Goal: Transaction & Acquisition: Obtain resource

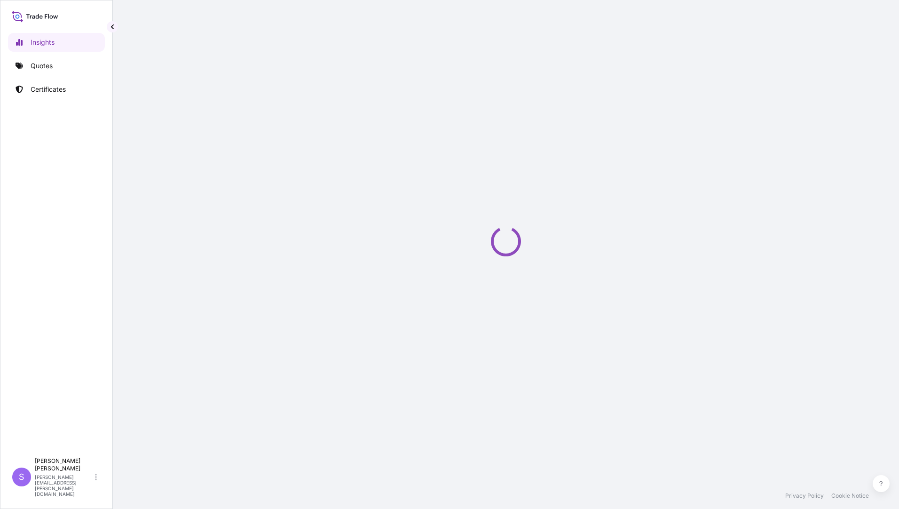
select select "2025"
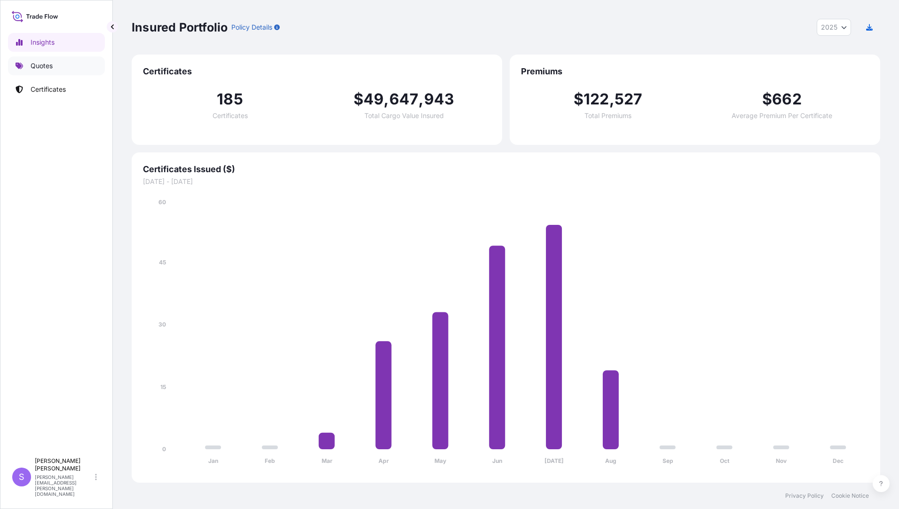
click at [41, 67] on p "Quotes" at bounding box center [42, 65] width 22 height 9
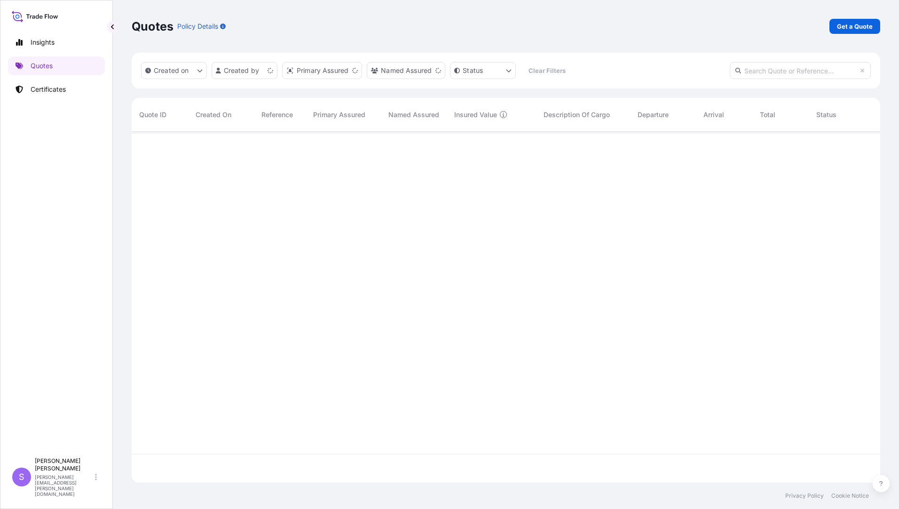
scroll to position [349, 741]
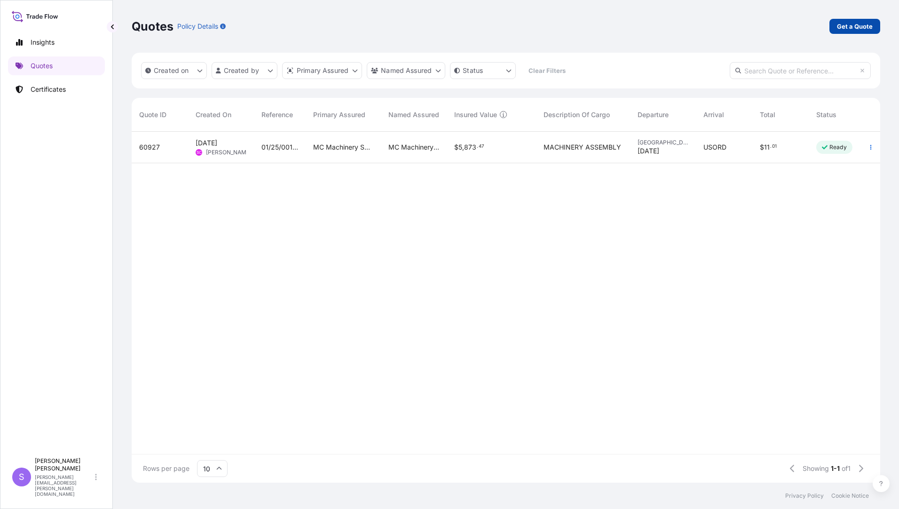
click at [850, 26] on p "Get a Quote" at bounding box center [855, 26] width 36 height 9
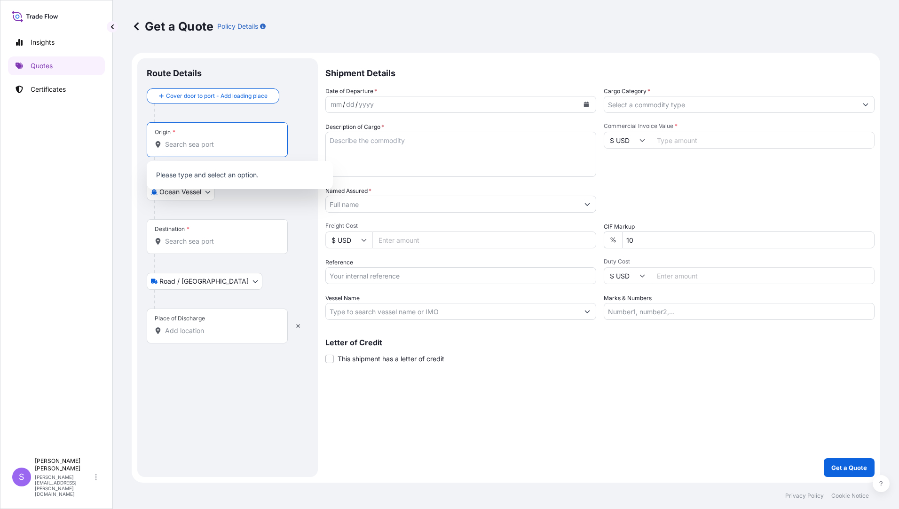
click at [188, 143] on input "Origin *" at bounding box center [220, 144] width 111 height 9
click at [205, 194] on body "Insights Quotes Certificates S [PERSON_NAME] [PERSON_NAME][EMAIL_ADDRESS][PERSO…" at bounding box center [449, 254] width 899 height 509
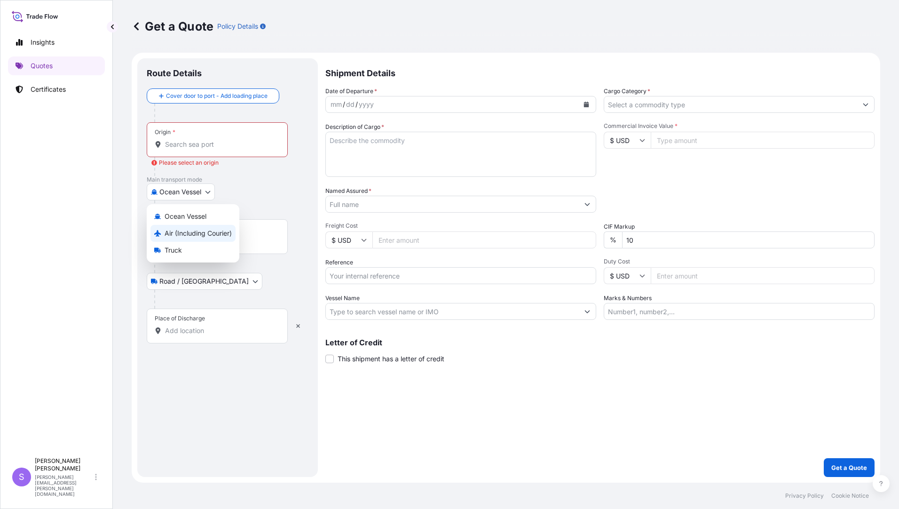
click at [175, 236] on span "Air (Including Courier)" at bounding box center [198, 232] width 67 height 9
select select "Air (Including Courier)"
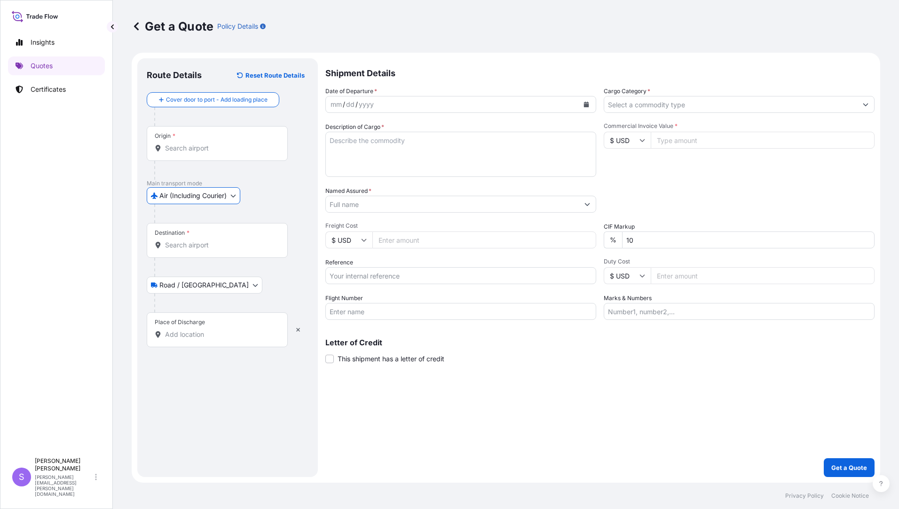
click at [188, 152] on input "Origin *" at bounding box center [220, 147] width 111 height 9
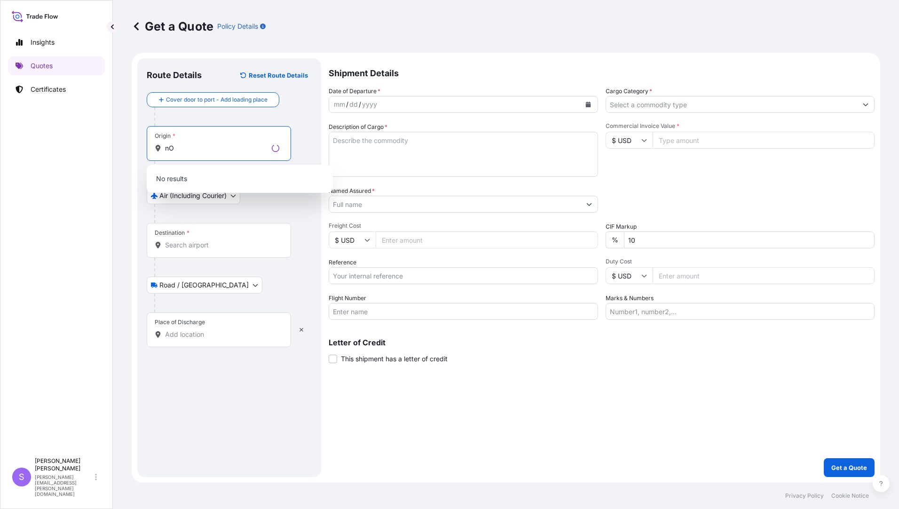
type input "n"
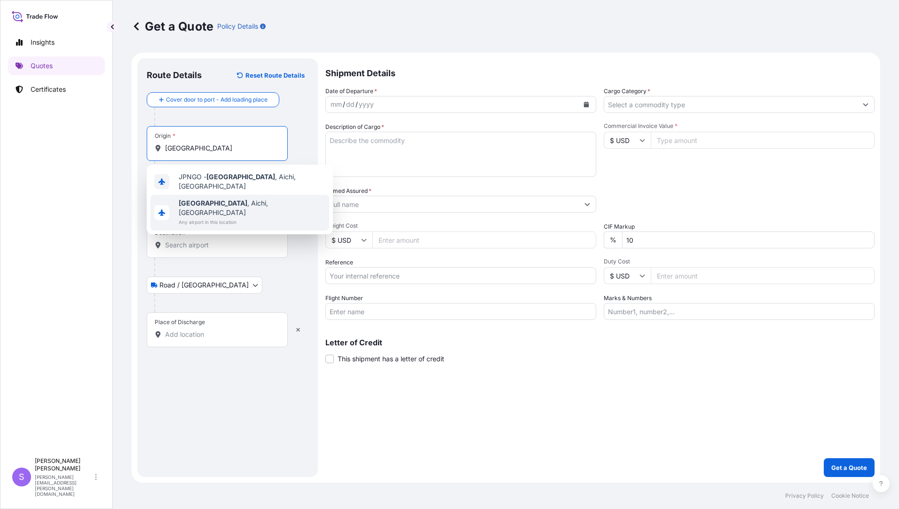
click at [230, 198] on span "[GEOGRAPHIC_DATA] , [GEOGRAPHIC_DATA], [GEOGRAPHIC_DATA]" at bounding box center [252, 207] width 147 height 19
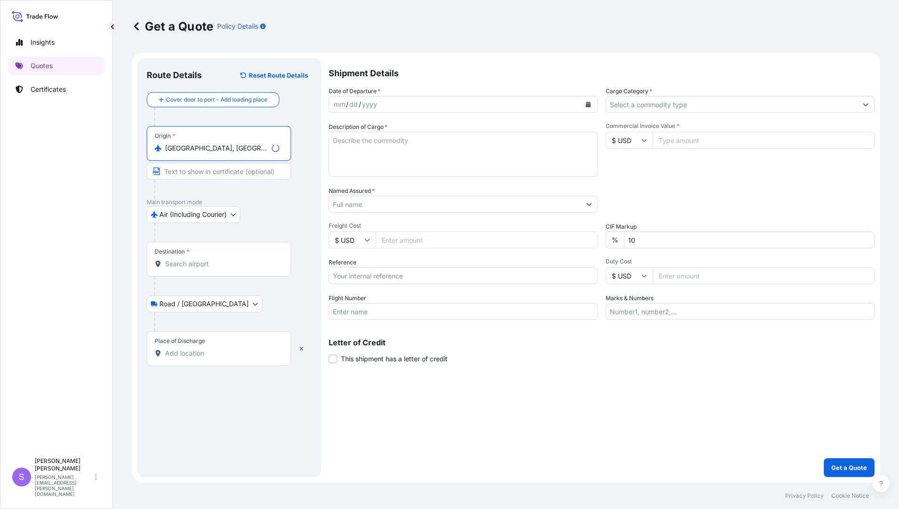
type input "[GEOGRAPHIC_DATA], [GEOGRAPHIC_DATA], [GEOGRAPHIC_DATA]"
click at [194, 264] on input "Destination *" at bounding box center [222, 263] width 114 height 9
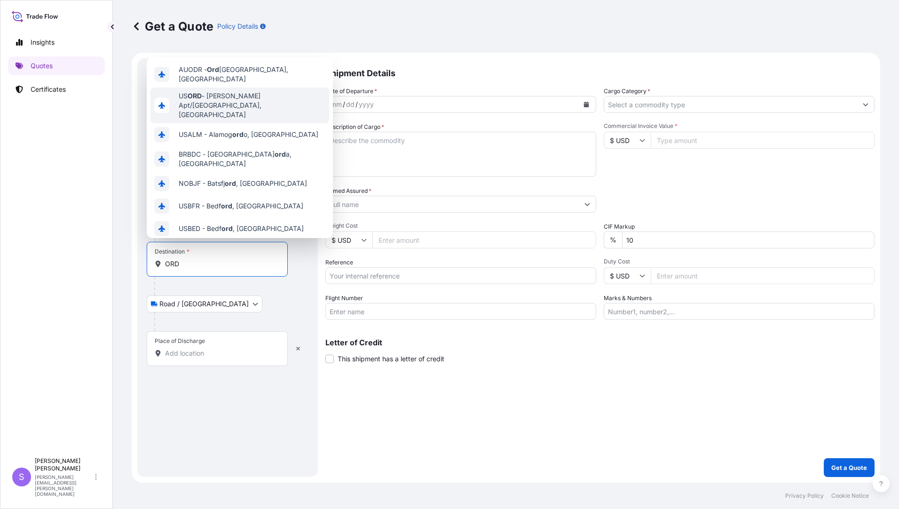
click at [261, 91] on span "US [PERSON_NAME] Apt/[GEOGRAPHIC_DATA], [GEOGRAPHIC_DATA]" at bounding box center [252, 105] width 147 height 28
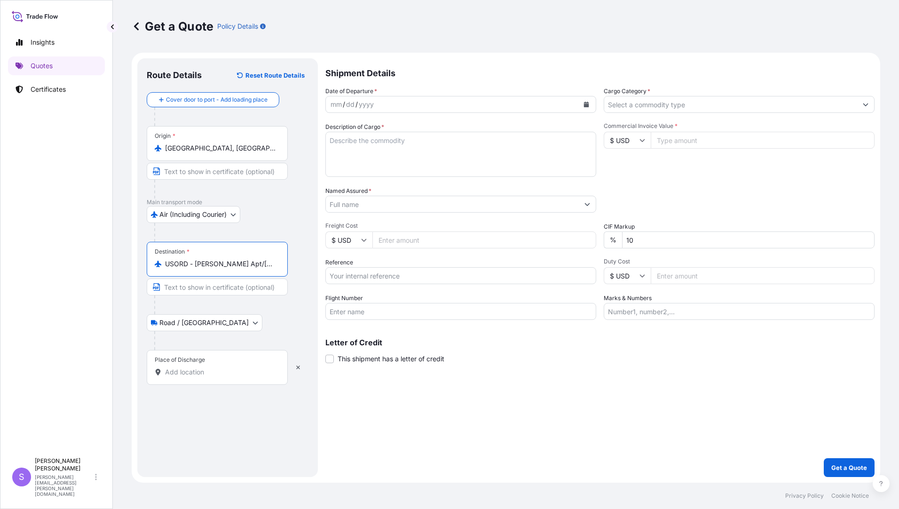
type input "USORD - [PERSON_NAME] Apt/[GEOGRAPHIC_DATA], [GEOGRAPHIC_DATA]"
click at [199, 373] on input "Place of Discharge" at bounding box center [220, 371] width 111 height 9
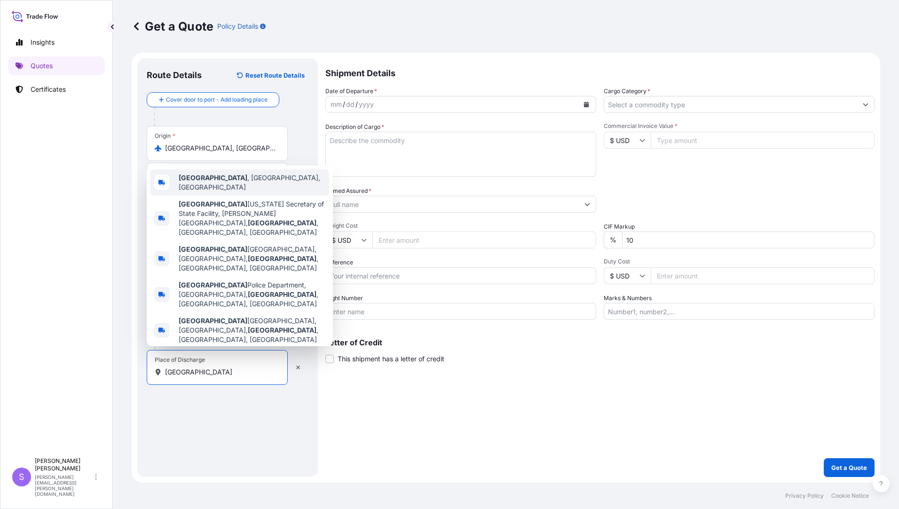
click at [219, 196] on div "[GEOGRAPHIC_DATA] , [GEOGRAPHIC_DATA], [GEOGRAPHIC_DATA]" at bounding box center [239, 182] width 179 height 26
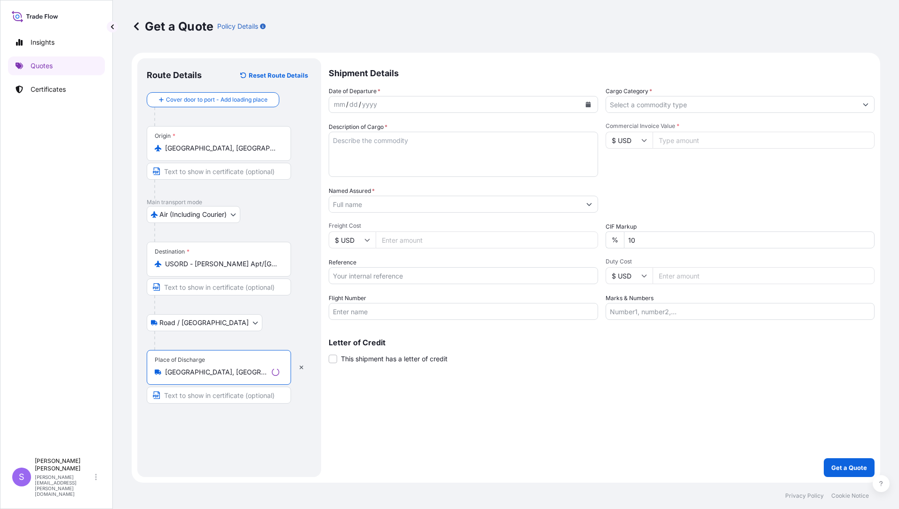
type input "[GEOGRAPHIC_DATA], [GEOGRAPHIC_DATA], [GEOGRAPHIC_DATA]"
click at [397, 100] on div "mm / dd / yyyy" at bounding box center [454, 104] width 251 height 17
click at [586, 102] on icon "Calendar" at bounding box center [586, 105] width 5 height 6
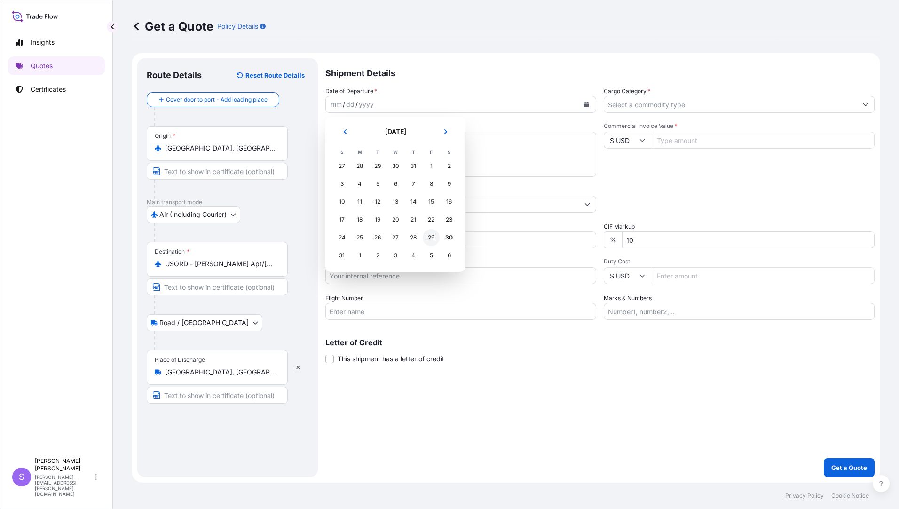
click at [430, 236] on div "29" at bounding box center [431, 237] width 17 height 17
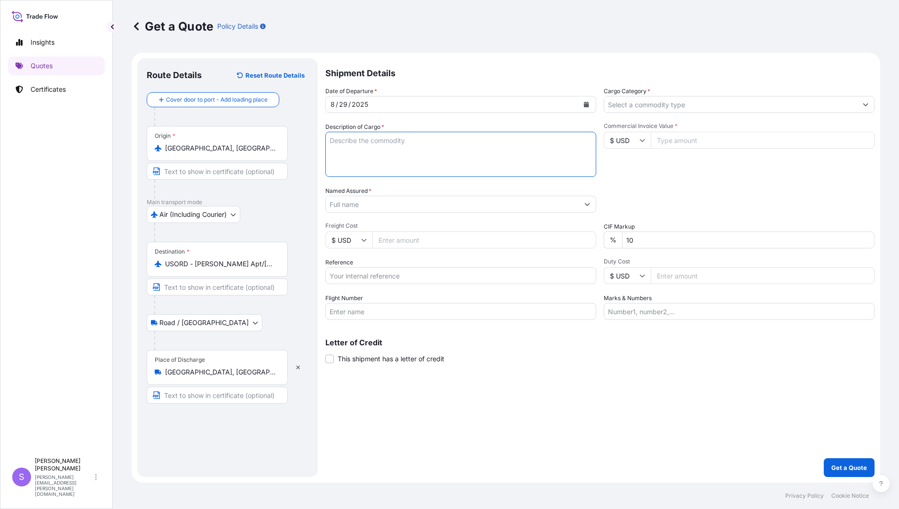
click at [370, 159] on textarea "Description of Cargo *" at bounding box center [460, 154] width 271 height 45
type textarea "PARTS FOR MURATA PRESS BRAKE"
click at [680, 139] on input "Commercial Invoice Value *" at bounding box center [763, 140] width 224 height 17
type input "16114.44"
click at [432, 207] on input "Named Assured *" at bounding box center [452, 204] width 253 height 17
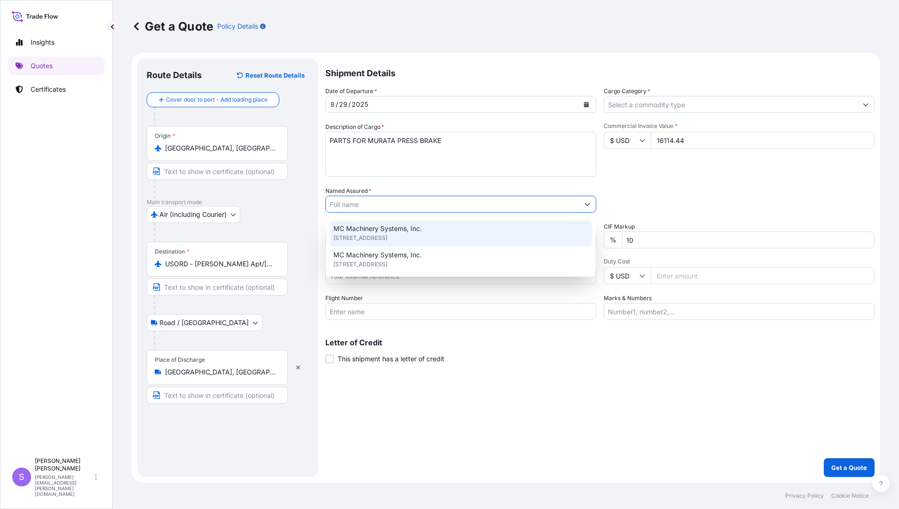
click at [424, 227] on div "MC Machinery Systems, Inc. [STREET_ADDRESS]" at bounding box center [461, 233] width 262 height 26
type input "MC Machinery Systems, Inc."
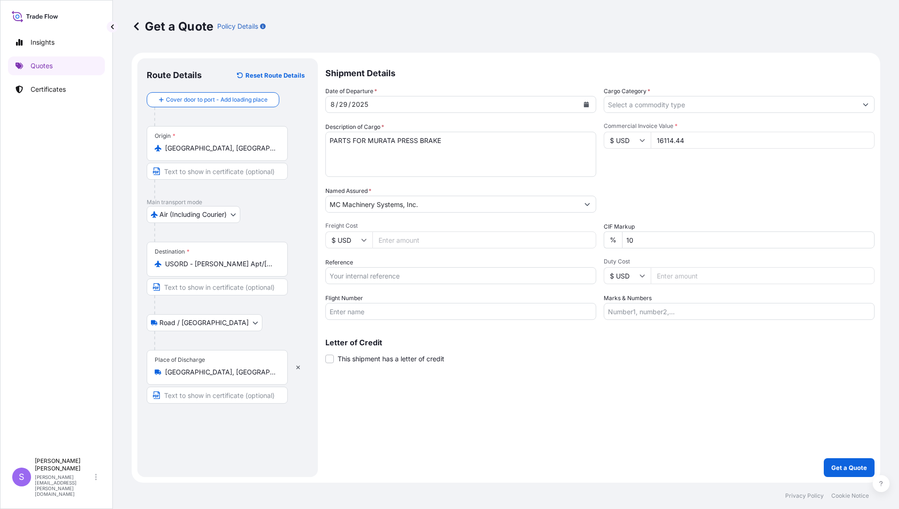
click at [416, 243] on input "Freight Cost" at bounding box center [484, 239] width 224 height 17
type input "1868.05"
click at [378, 277] on input "Reference" at bounding box center [460, 275] width 271 height 17
type input "YJP-5163 9420"
click at [391, 316] on input "Flight Number" at bounding box center [460, 311] width 271 height 17
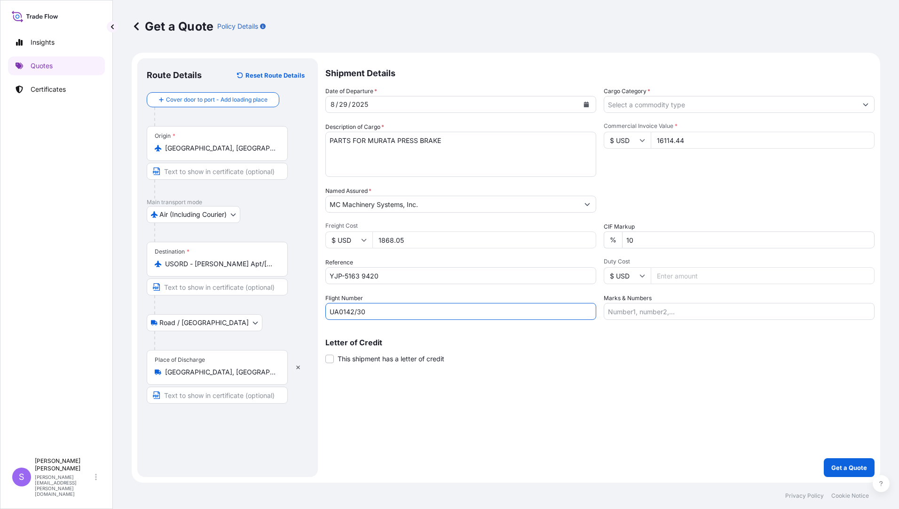
type input "UA0142/30"
click at [663, 313] on input "Marks & Numbers" at bounding box center [739, 311] width 271 height 17
type input "195430, 195746, 196073, 196429, 197620, 197490, 197449"
click at [863, 467] on p "Get a Quote" at bounding box center [849, 467] width 36 height 9
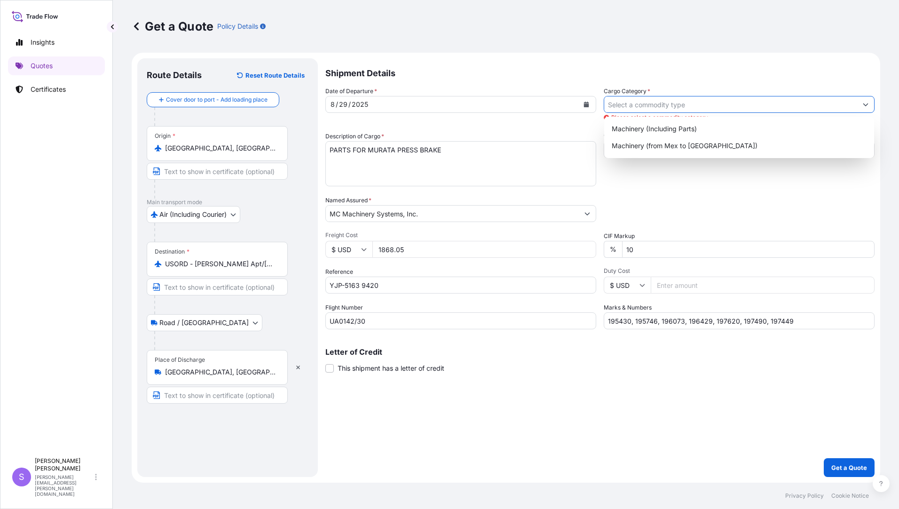
click at [744, 108] on input "Cargo Category *" at bounding box center [730, 104] width 253 height 17
click at [712, 130] on div "Machinery (Including Parts)" at bounding box center [739, 128] width 262 height 17
type input "Machinery (Including Parts)"
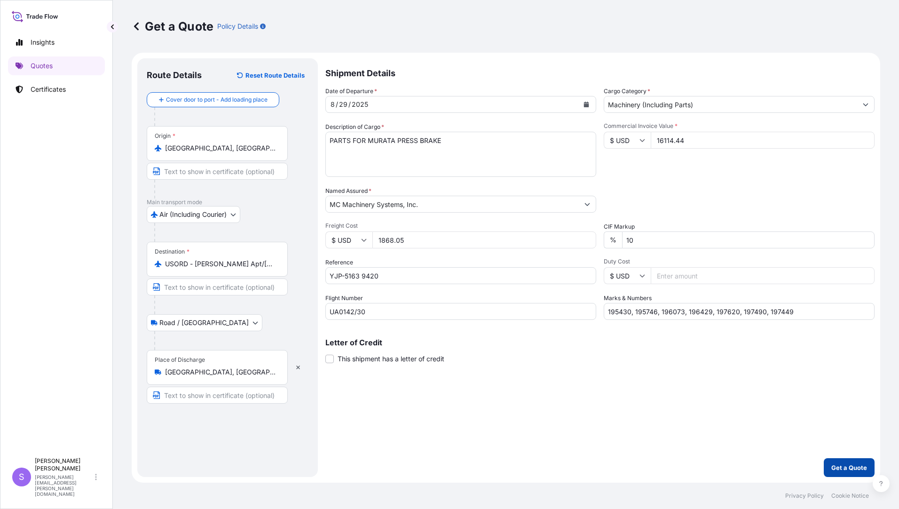
click at [857, 466] on p "Get a Quote" at bounding box center [849, 467] width 36 height 9
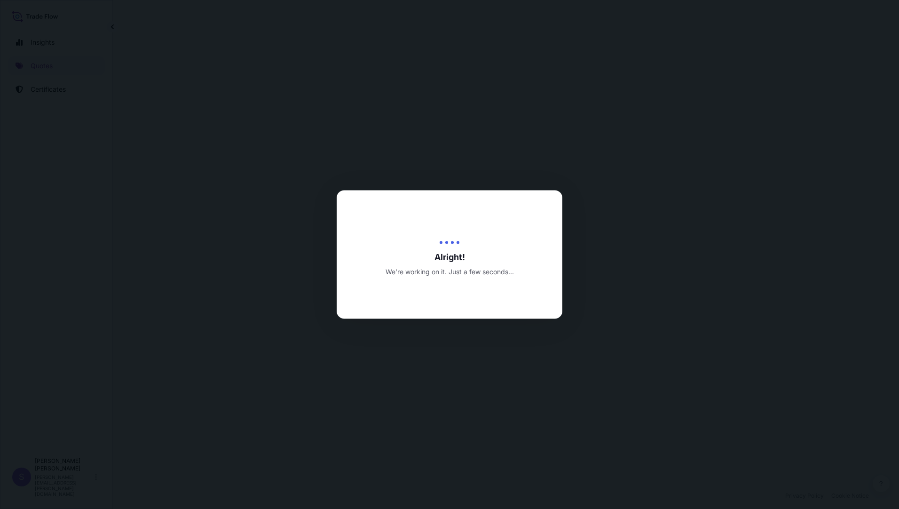
select select "Air (Including Courier)"
select select "Road / [GEOGRAPHIC_DATA]"
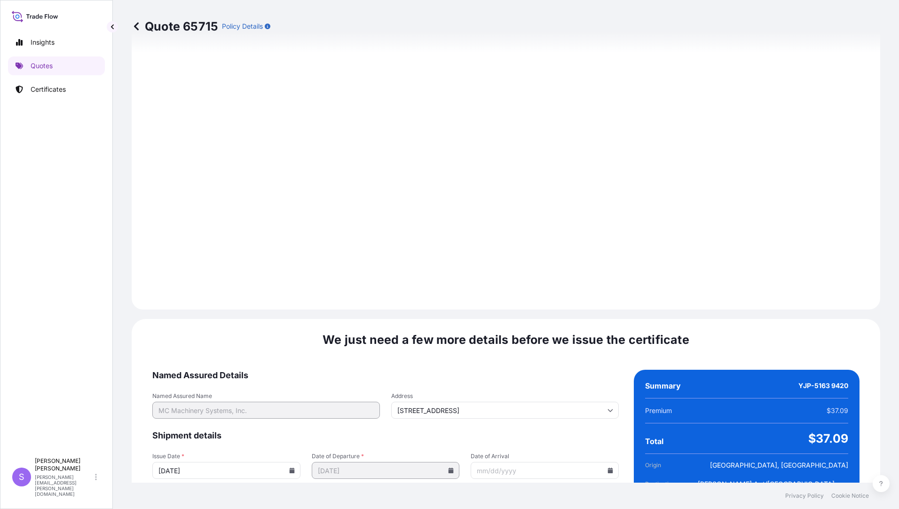
scroll to position [1034, 0]
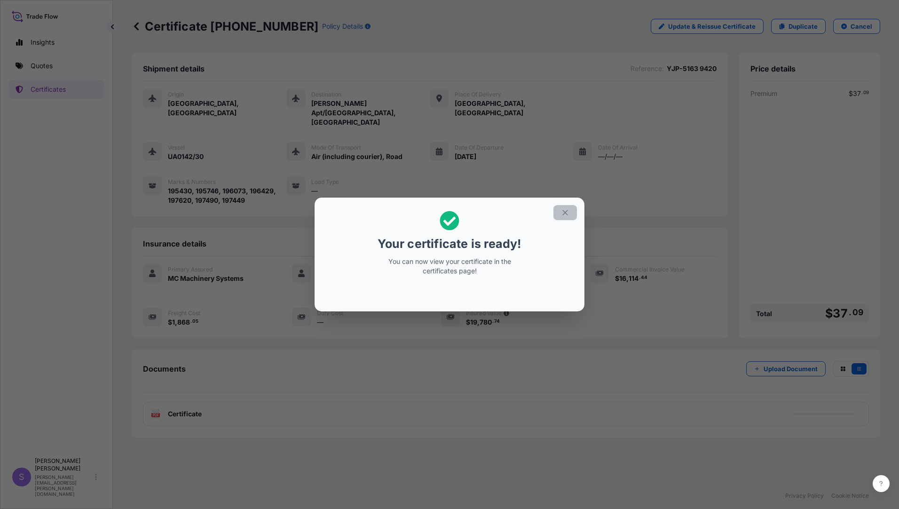
click at [569, 213] on icon "button" at bounding box center [565, 212] width 8 height 8
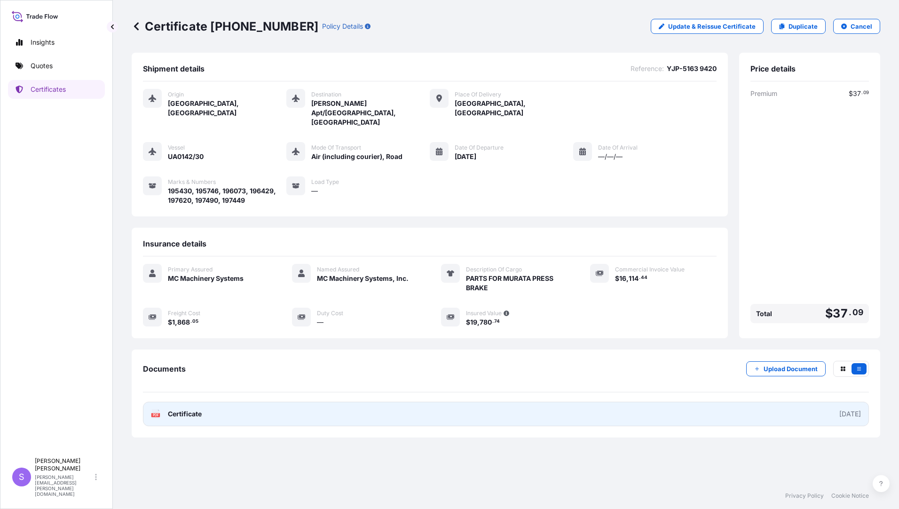
click at [251, 401] on link "PDF Certificate [DATE]" at bounding box center [506, 413] width 726 height 24
